Goal: Task Accomplishment & Management: Manage account settings

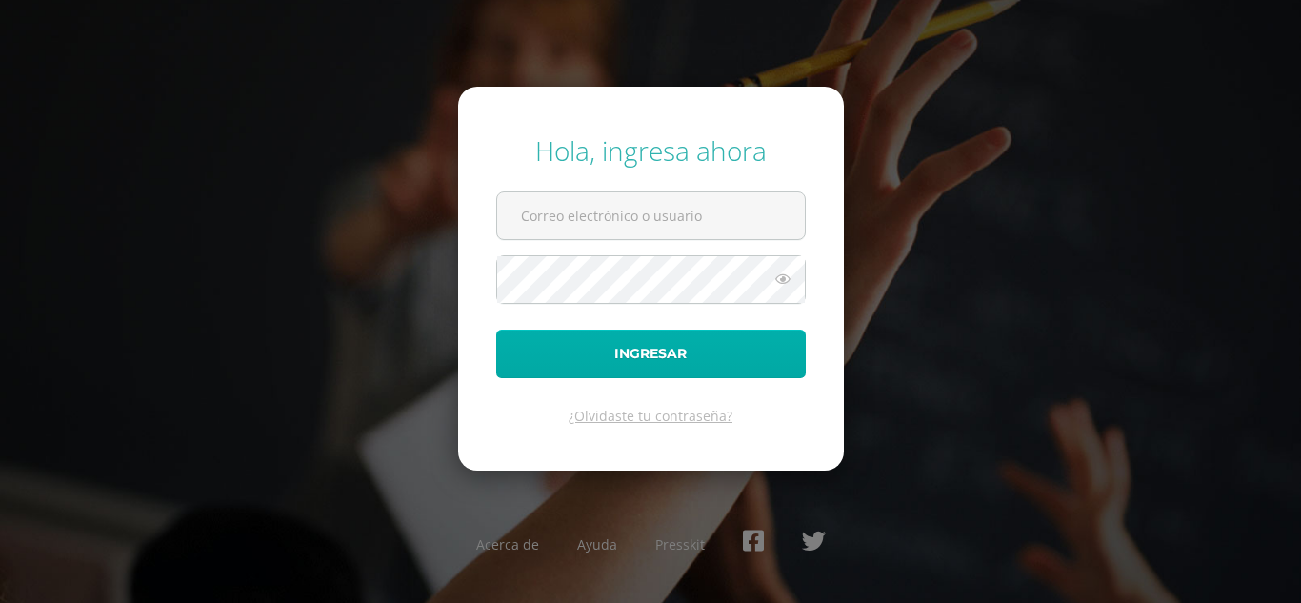
type input "yjuarez@donbosco.edu.gt"
click at [639, 370] on button "Ingresar" at bounding box center [651, 354] width 310 height 49
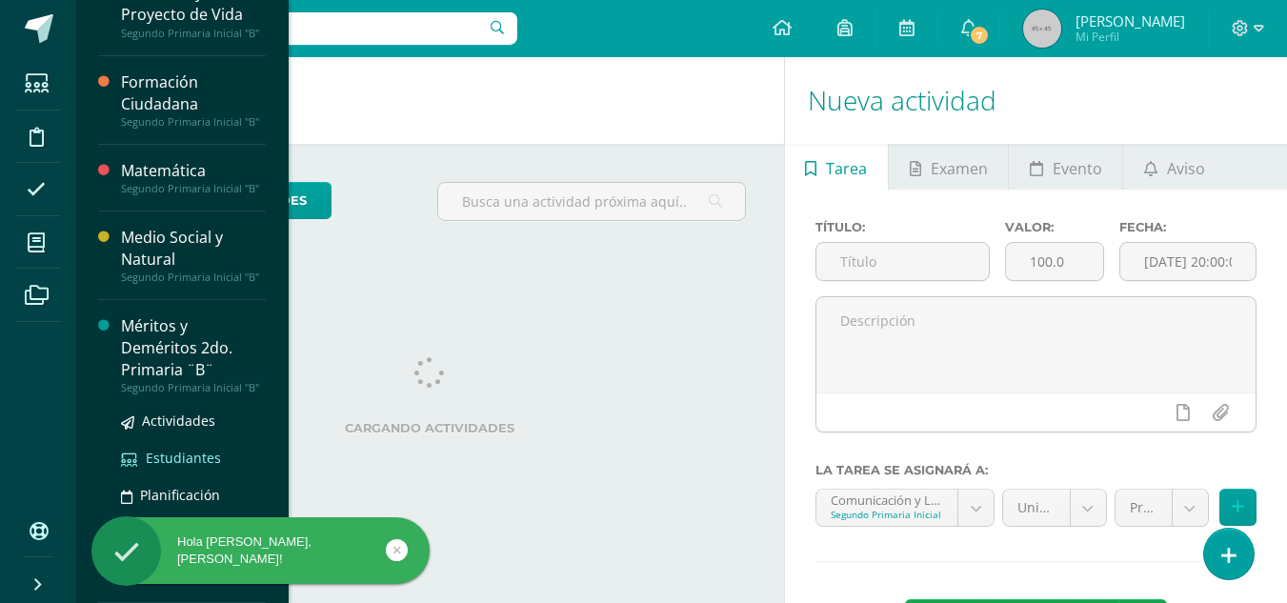
scroll to position [192, 0]
click at [180, 351] on div "Méritos y Deméritos 2do. Primaria ¨B¨" at bounding box center [193, 348] width 145 height 66
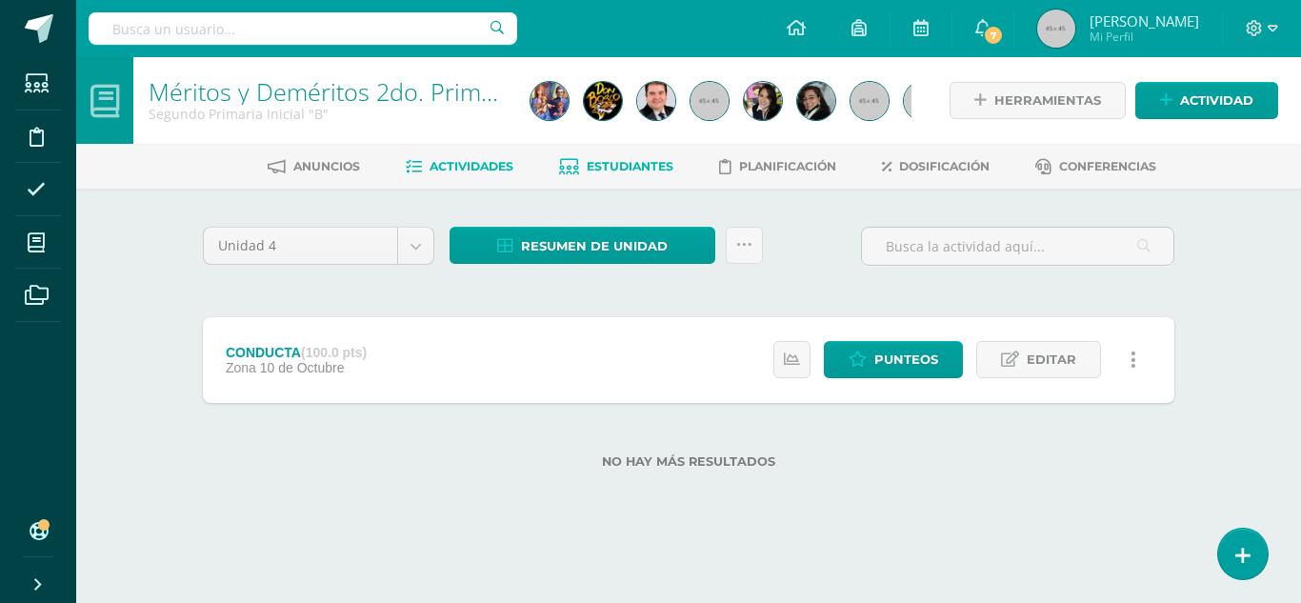
click at [607, 168] on span "Estudiantes" at bounding box center [630, 166] width 87 height 14
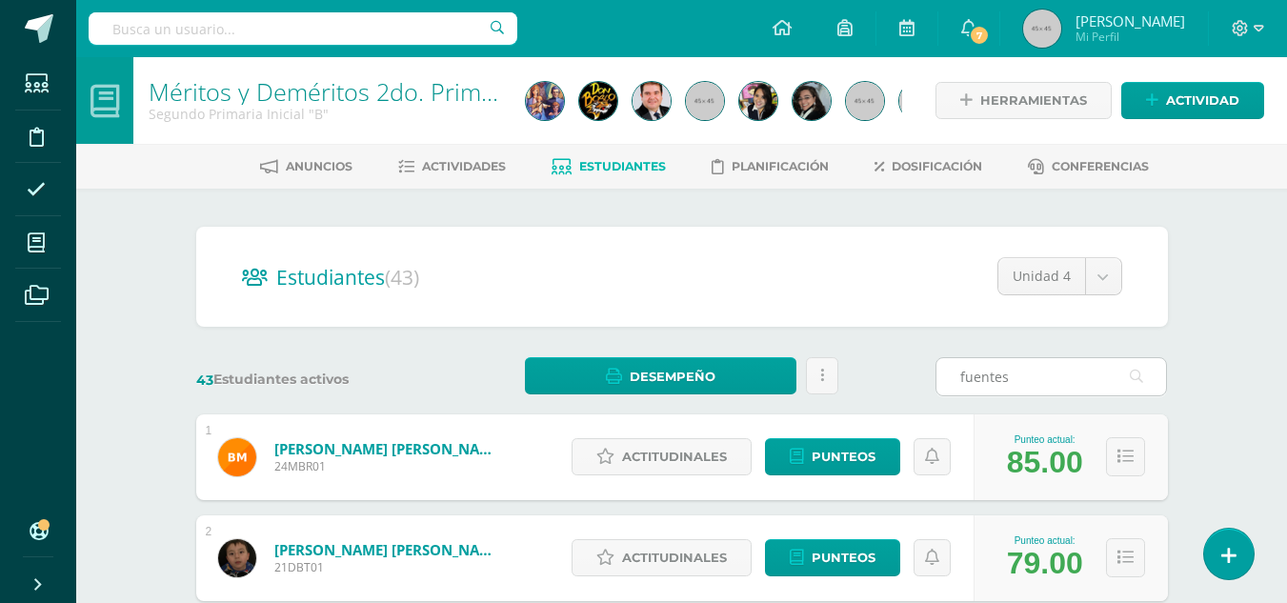
type input "fuentes"
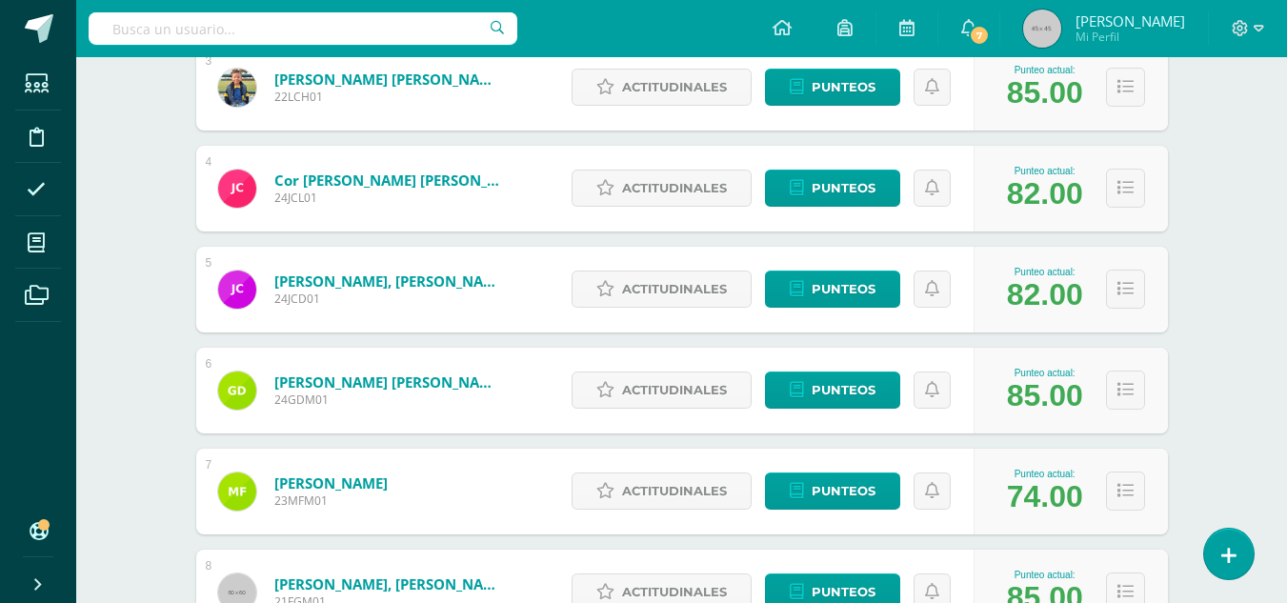
scroll to position [667, 0]
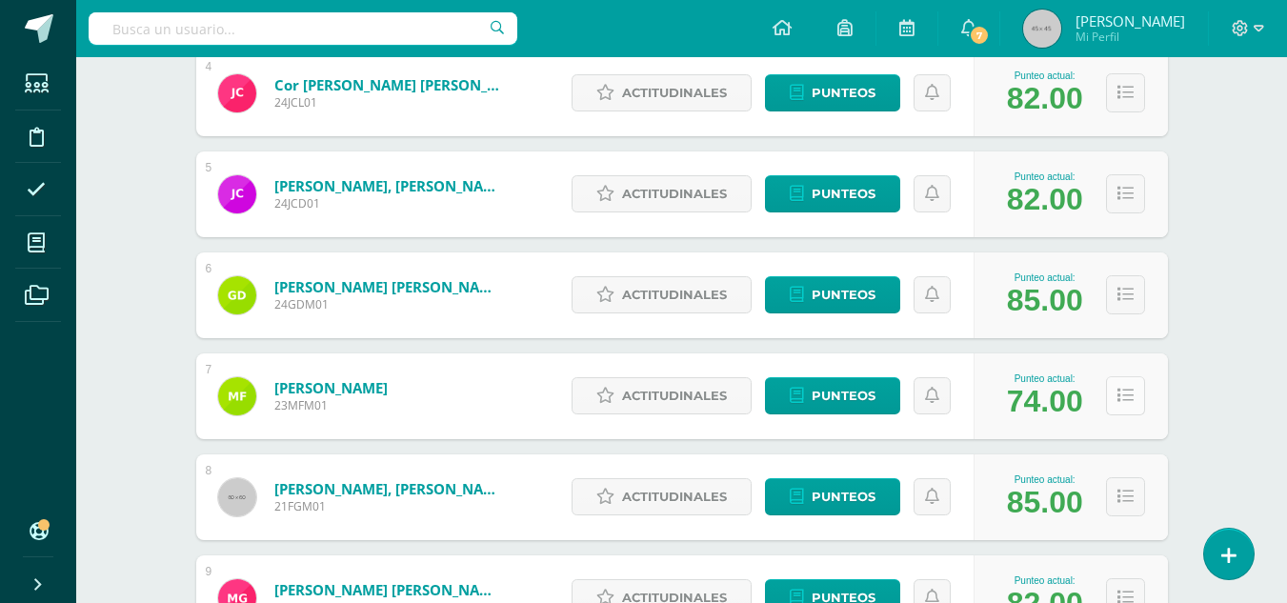
click at [1129, 396] on icon at bounding box center [1125, 396] width 16 height 16
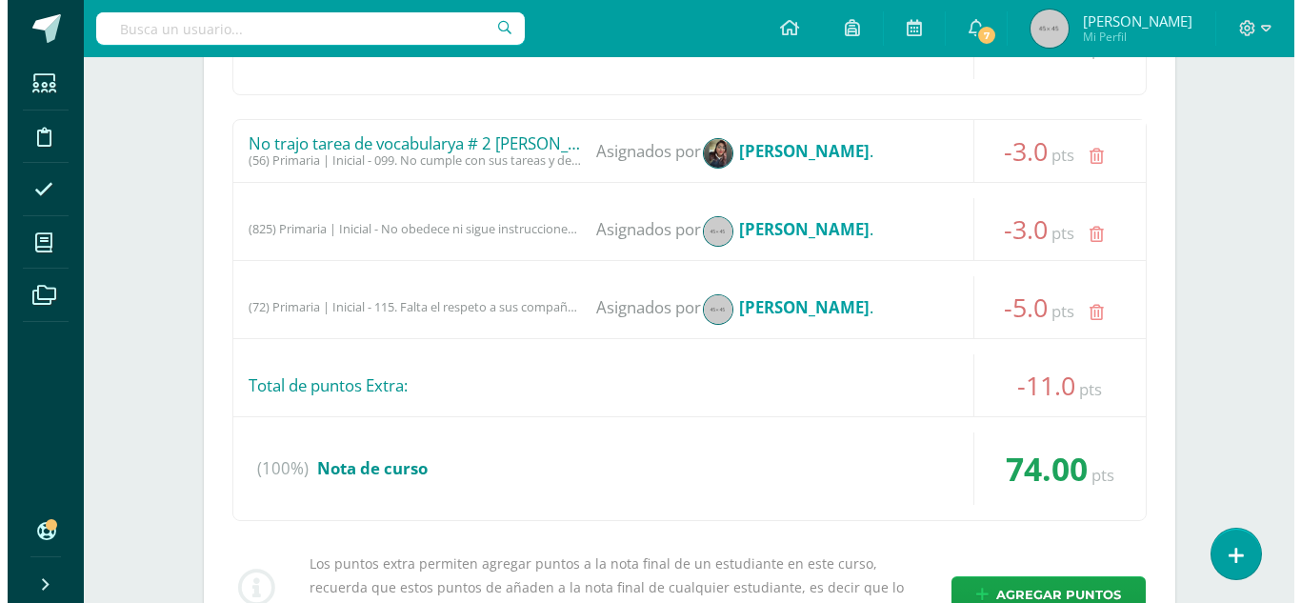
scroll to position [1333, 0]
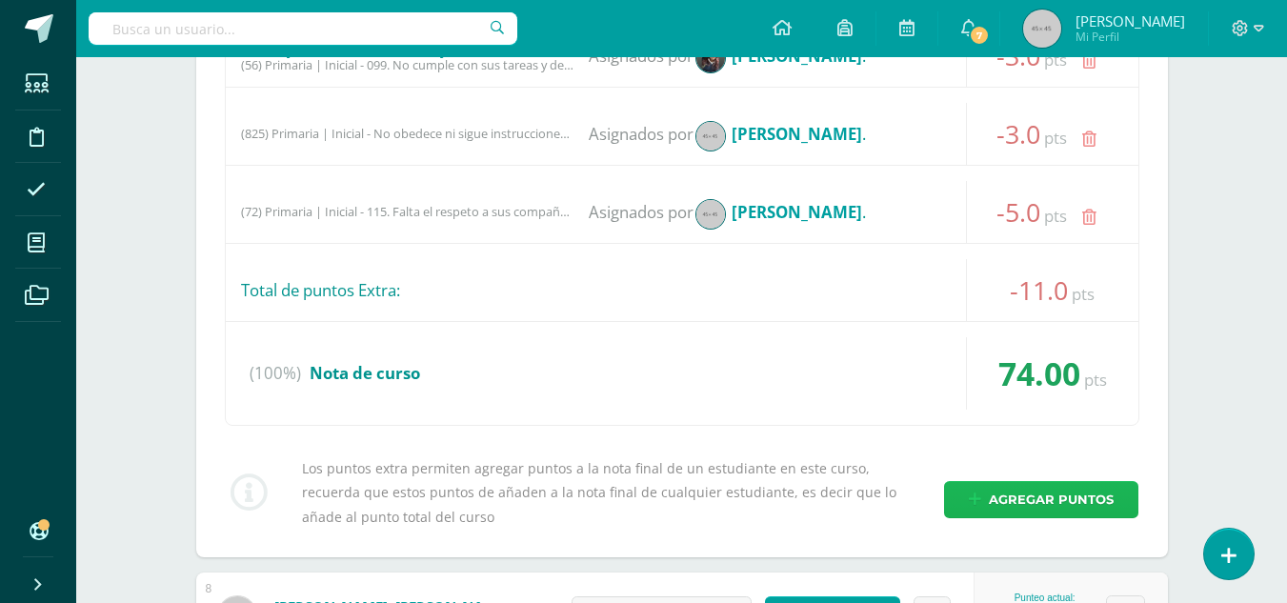
click at [1061, 510] on span "Agregar puntos" at bounding box center [1051, 499] width 125 height 35
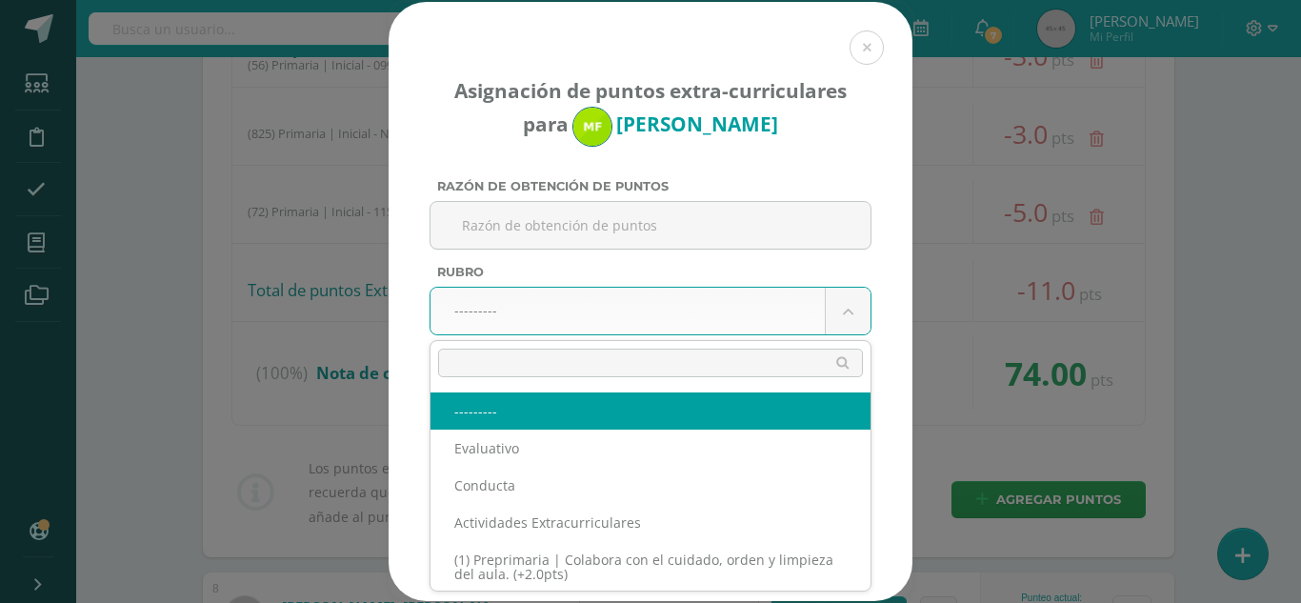
click at [748, 366] on input "text" at bounding box center [650, 363] width 425 height 29
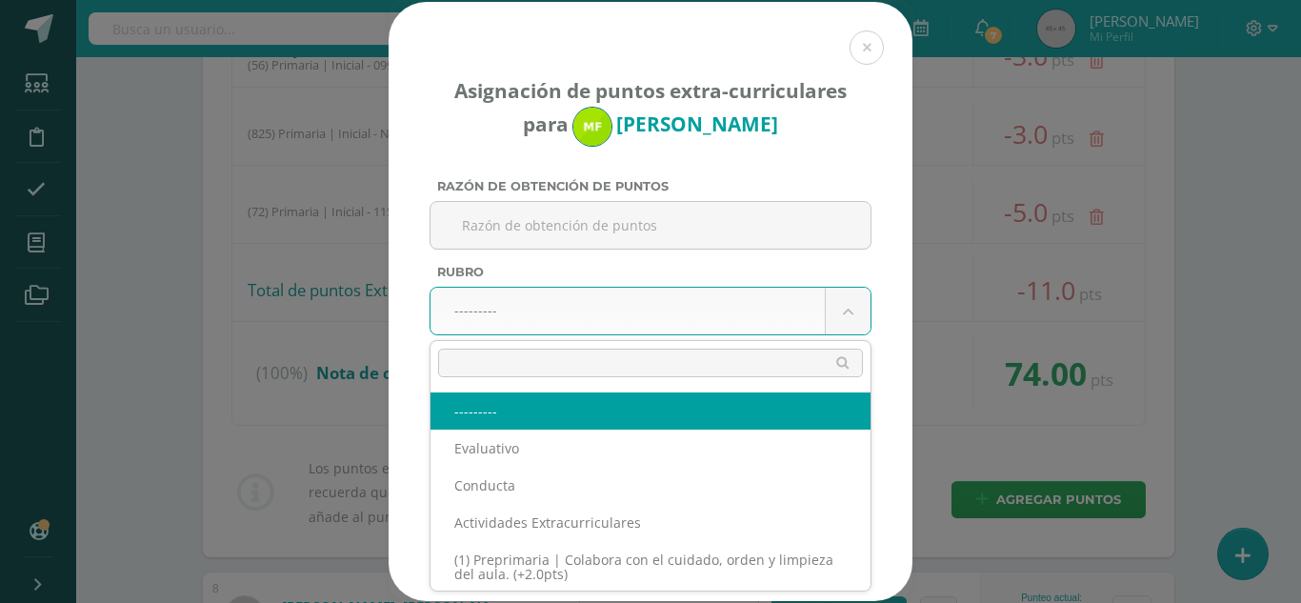
click at [792, 355] on input "text" at bounding box center [650, 363] width 425 height 29
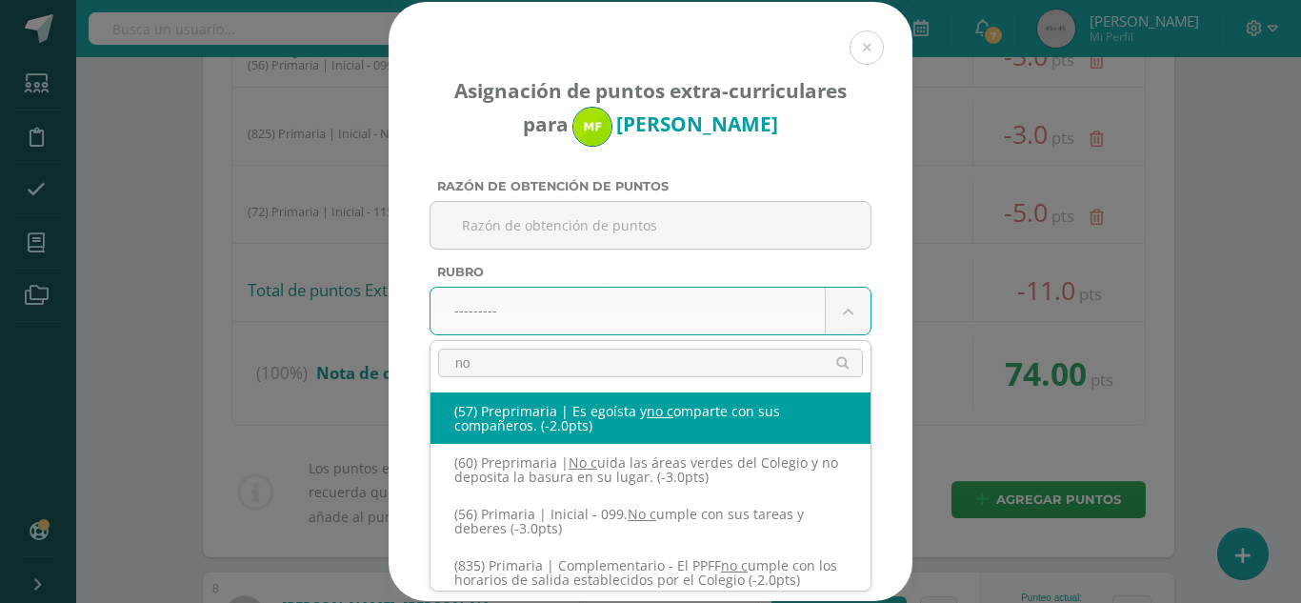
type input "n"
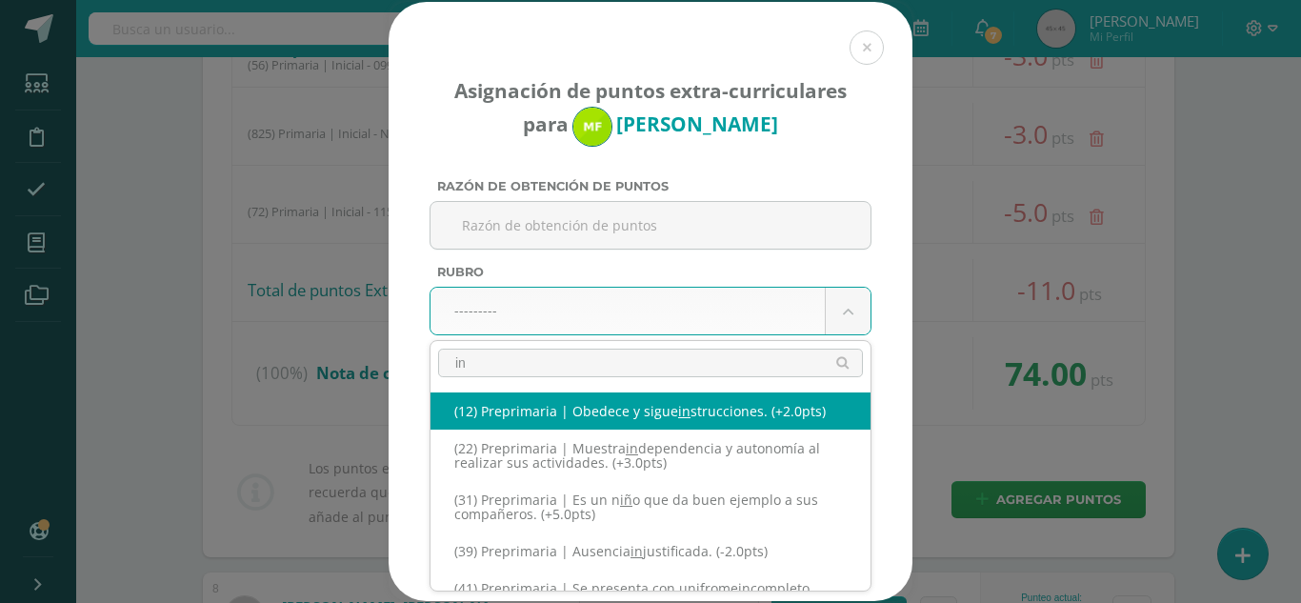
type input "i"
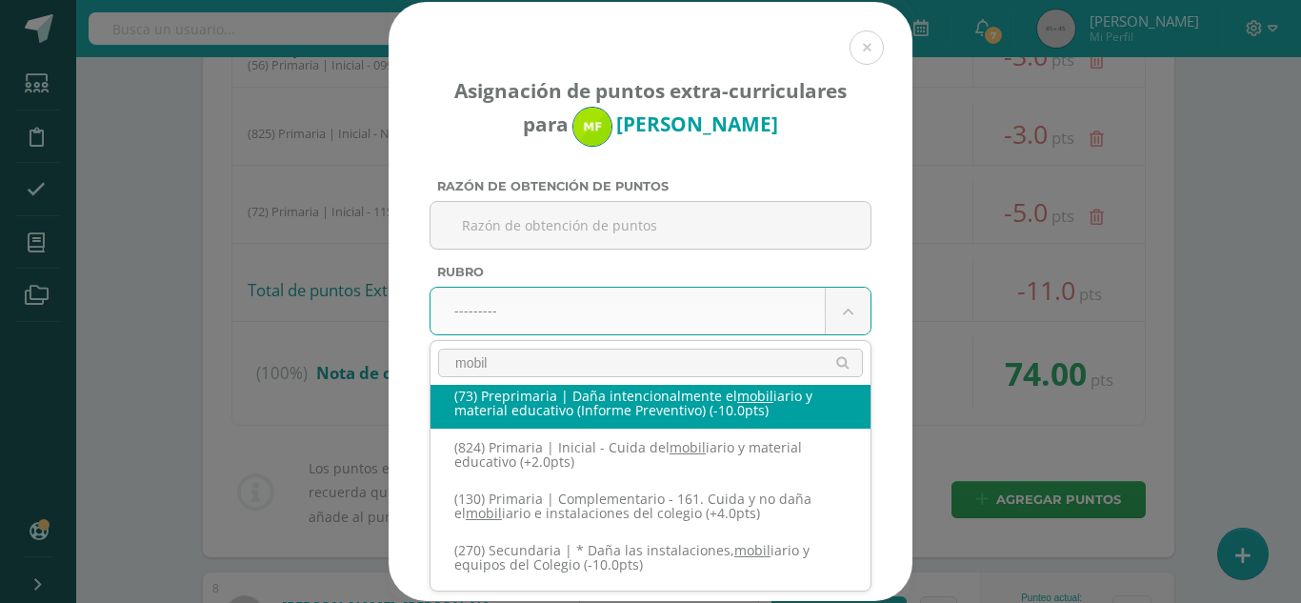
scroll to position [0, 0]
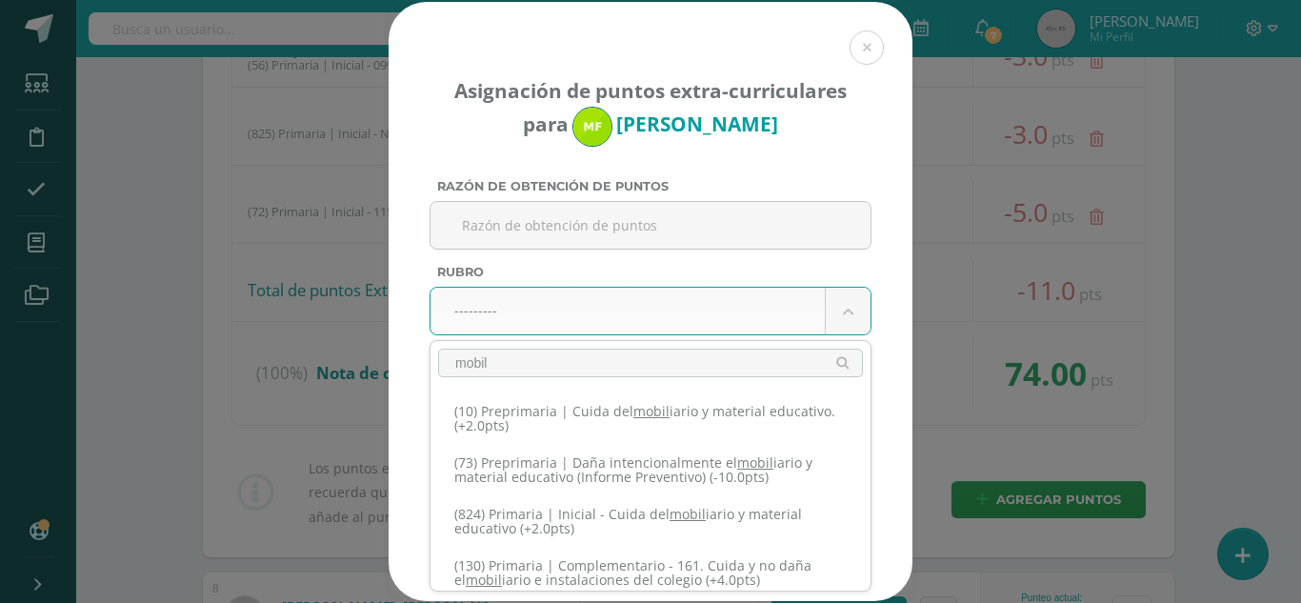
drag, startPoint x: 544, startPoint y: 364, endPoint x: 422, endPoint y: 366, distance: 121.9
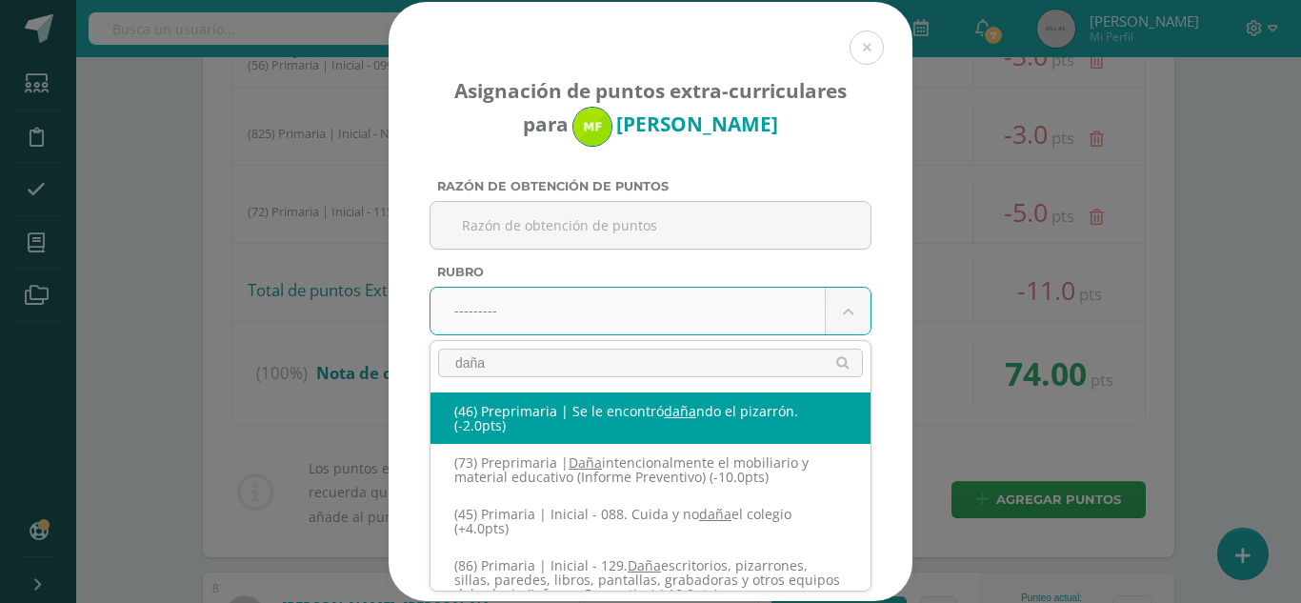
scroll to position [95, 0]
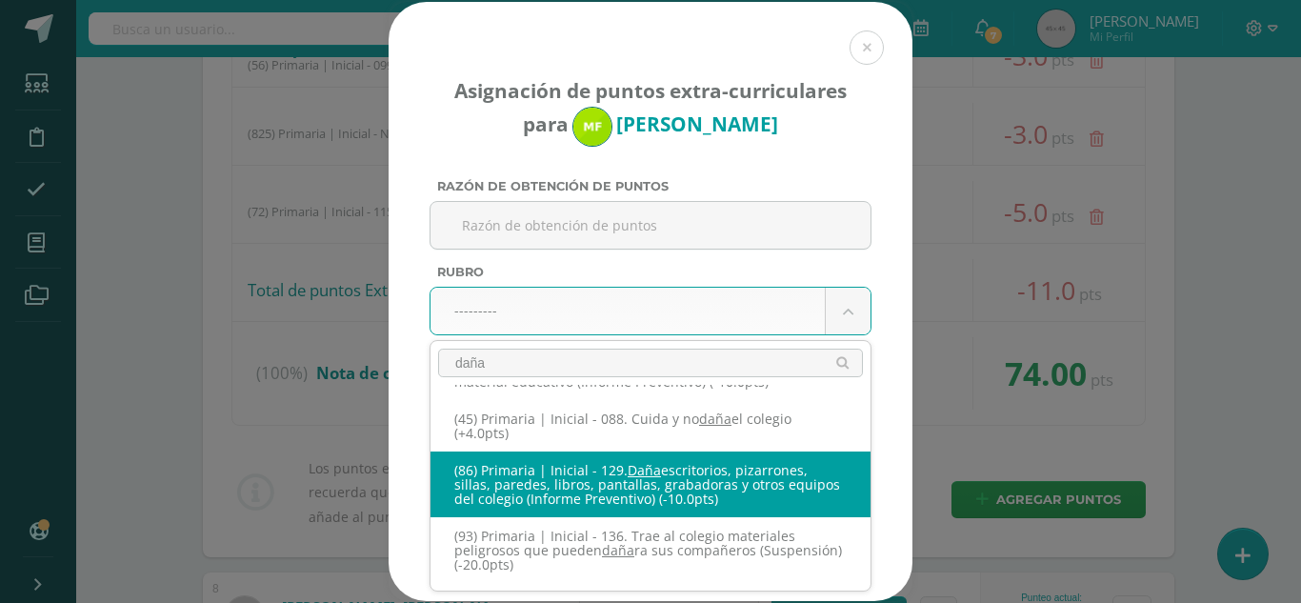
type input "daña"
select select "147"
type input "-10"
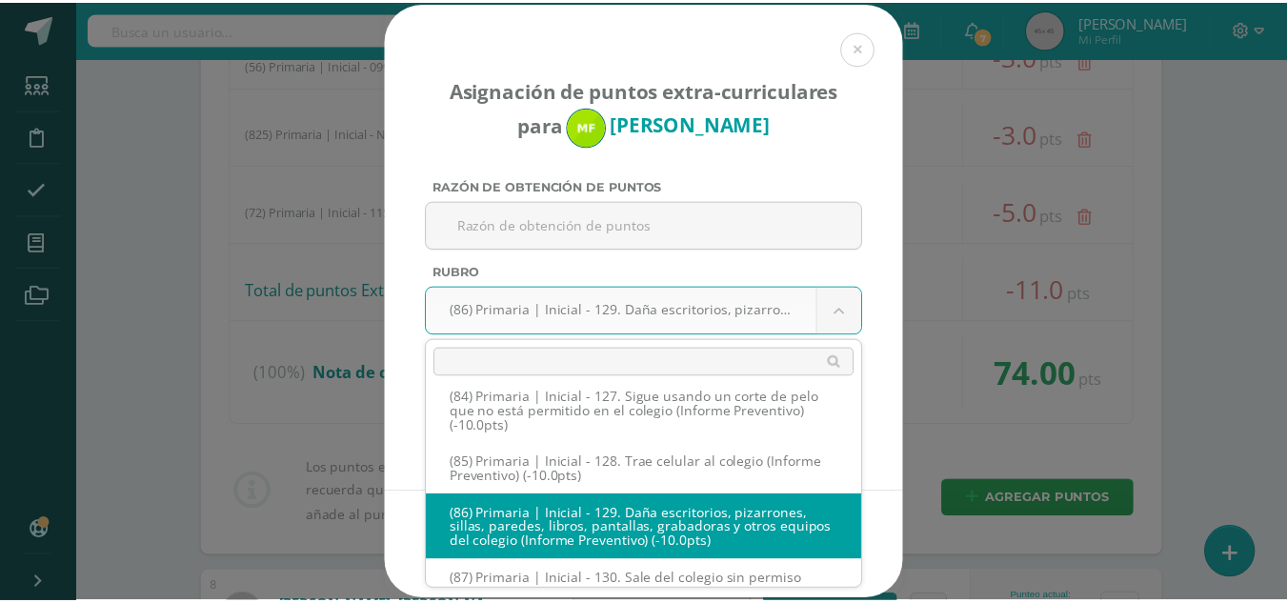
scroll to position [7224, 0]
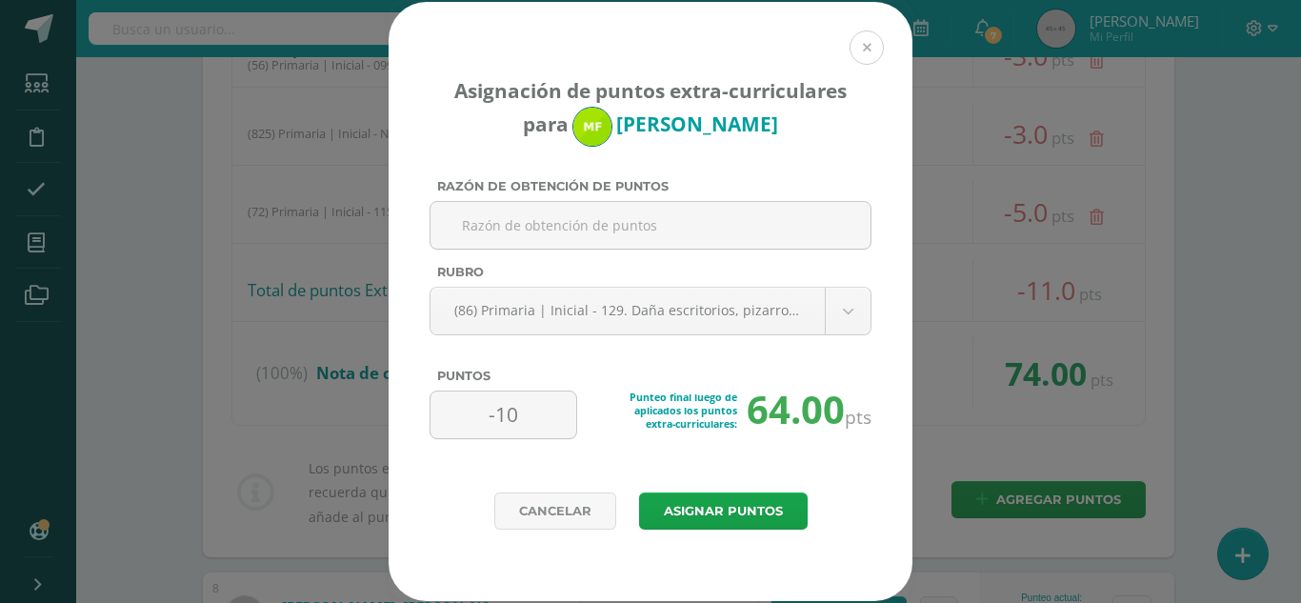
click at [867, 58] on button at bounding box center [866, 47] width 34 height 34
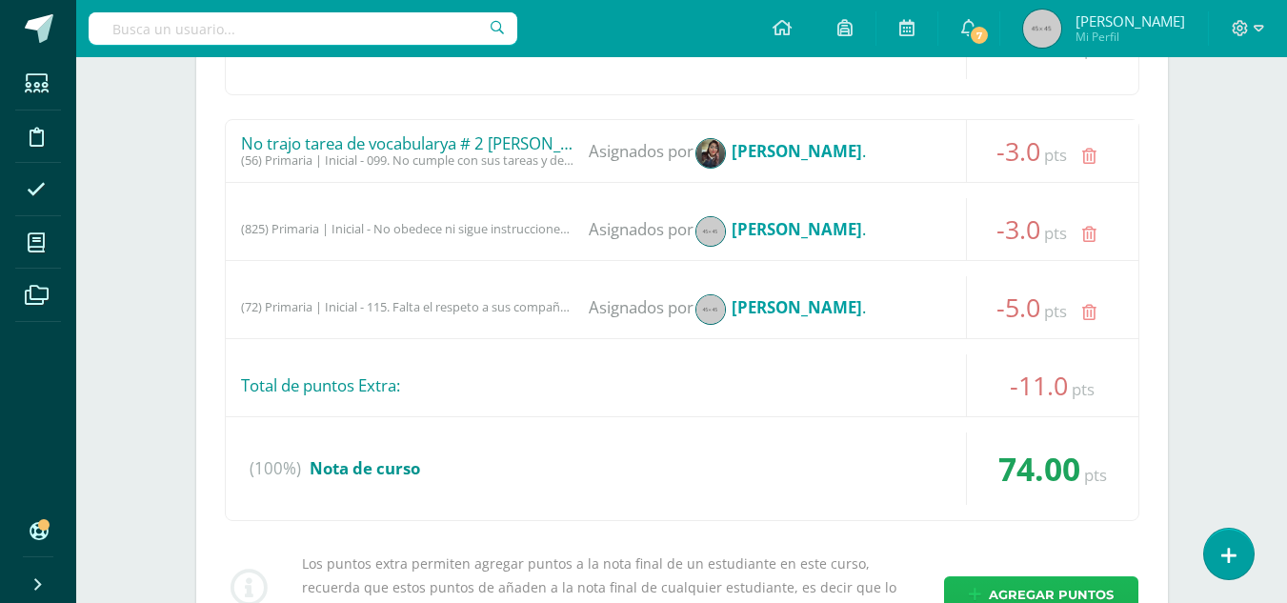
scroll to position [1143, 0]
